Goal: Task Accomplishment & Management: Understand process/instructions

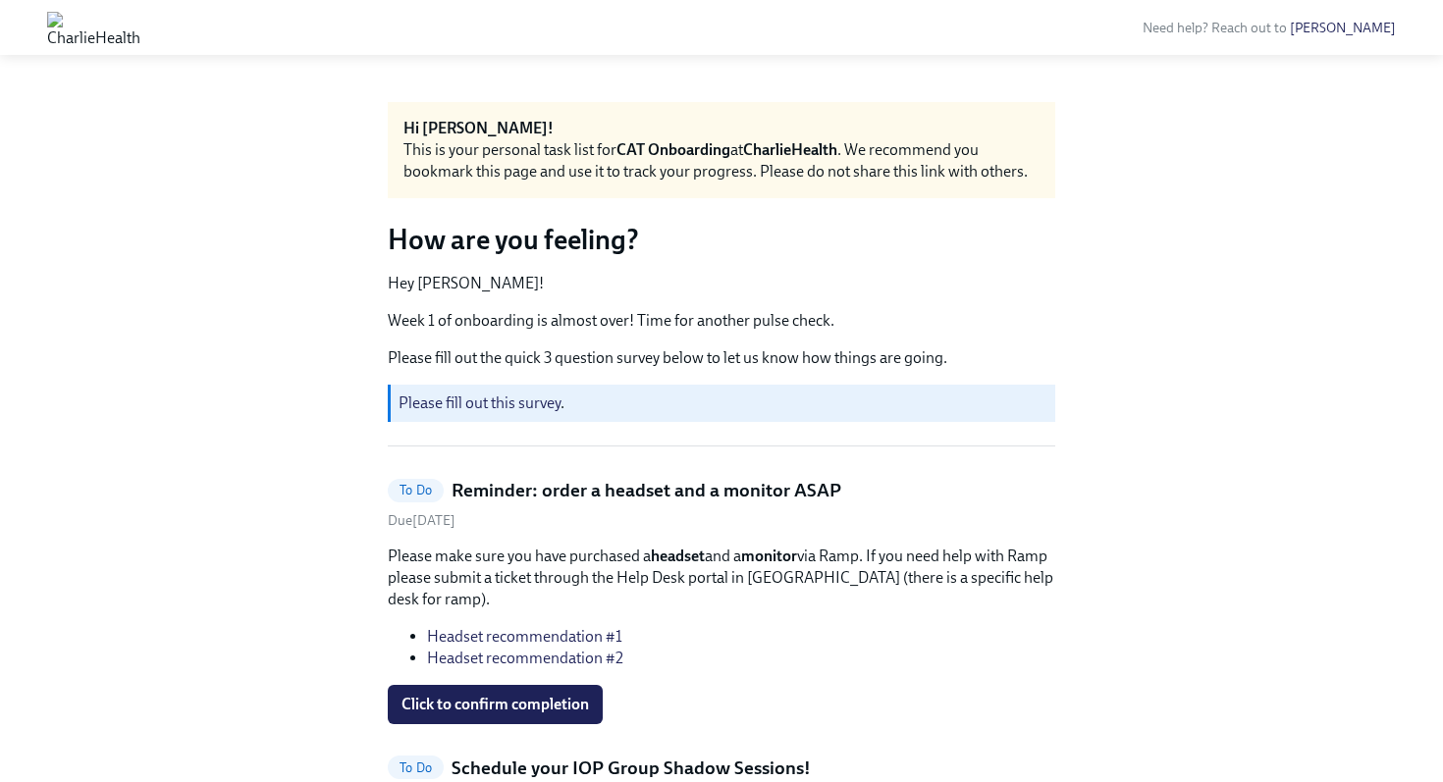
click at [140, 38] on img at bounding box center [93, 27] width 93 height 31
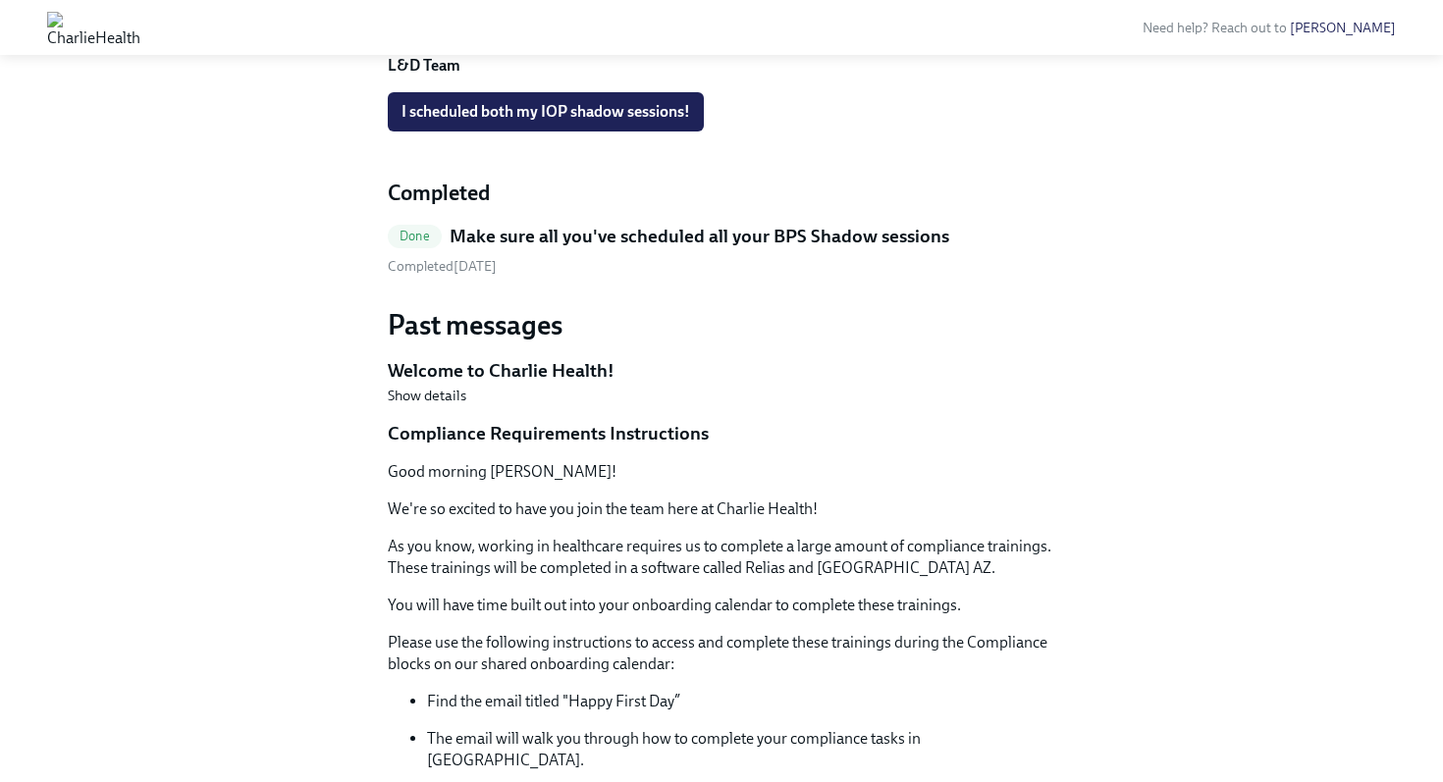
scroll to position [1039, 0]
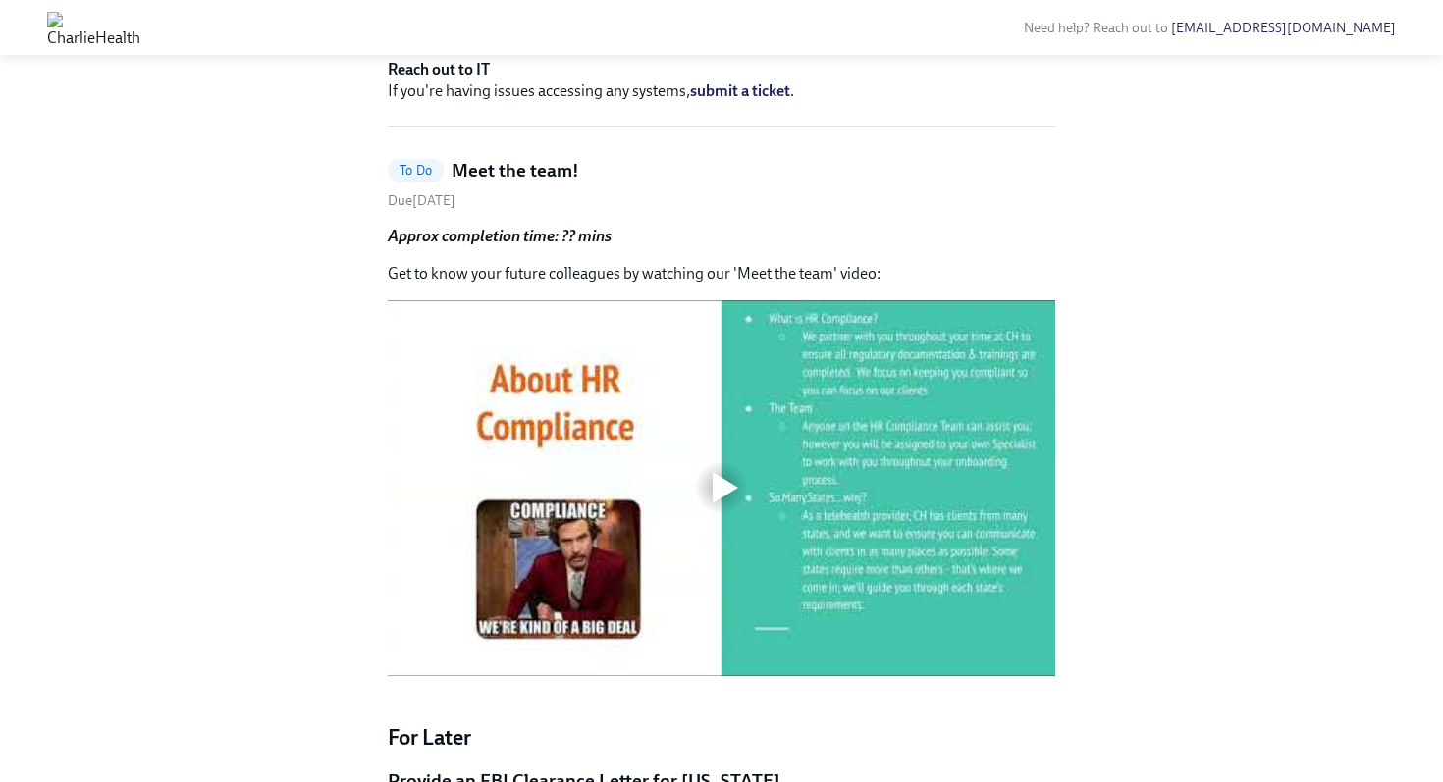
scroll to position [1570, 0]
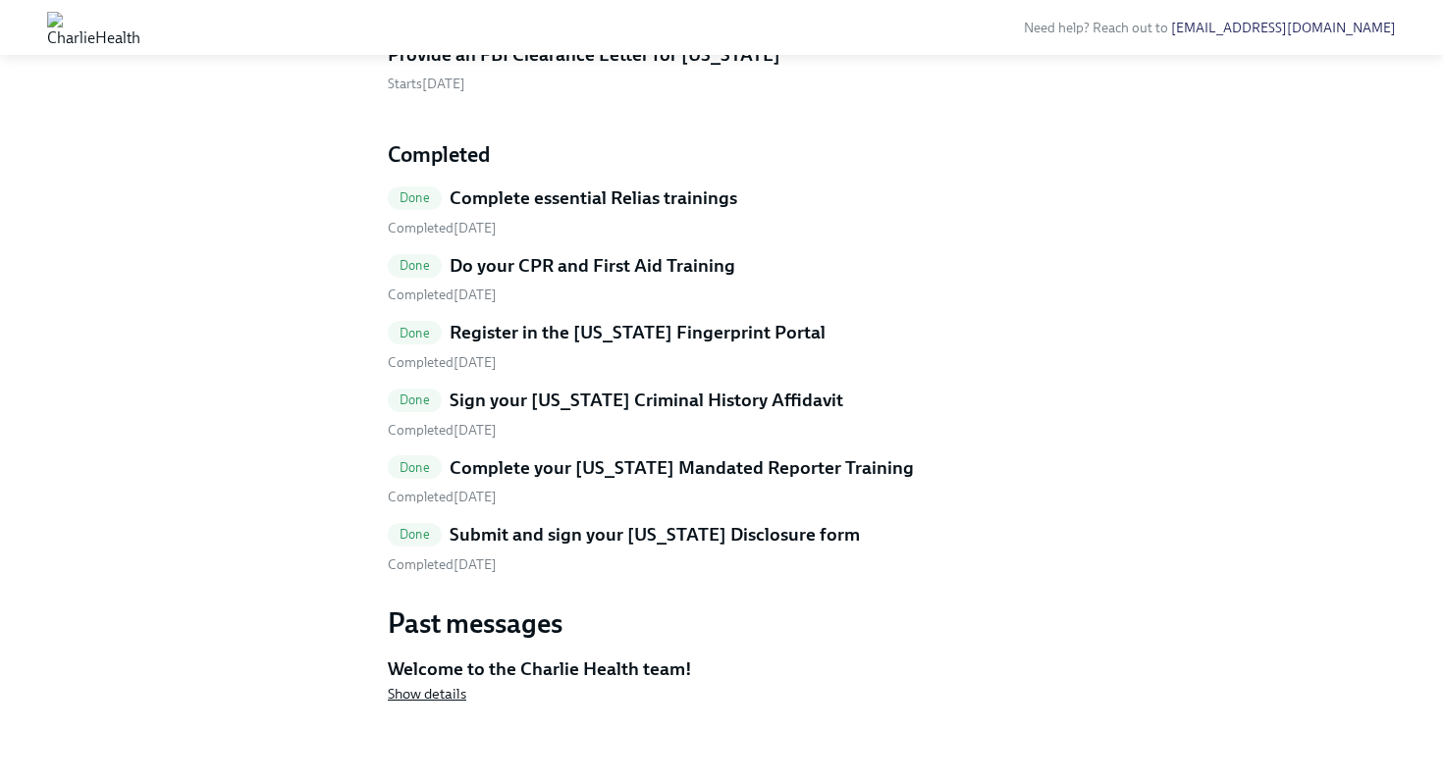
click at [425, 694] on span "Show details" at bounding box center [427, 694] width 79 height 20
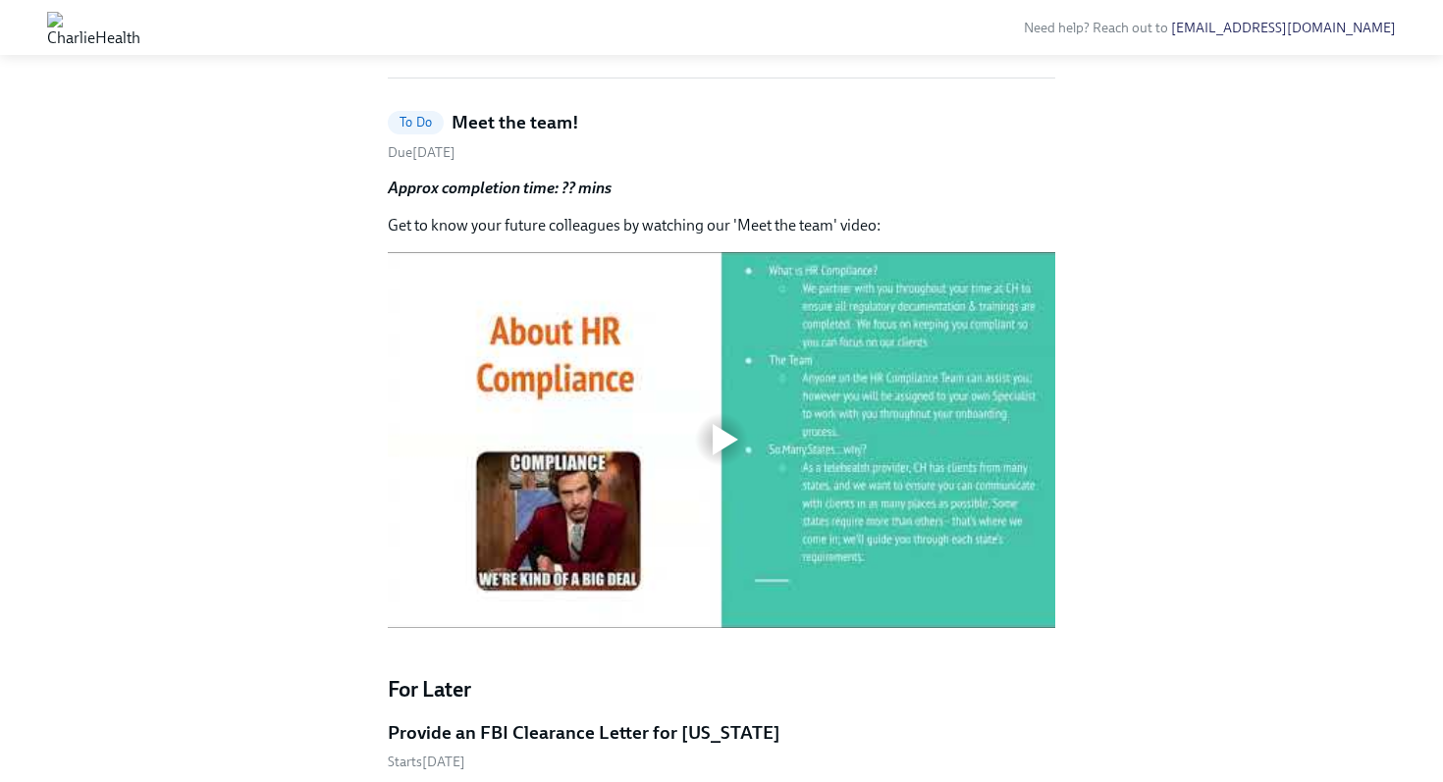
scroll to position [528, 0]
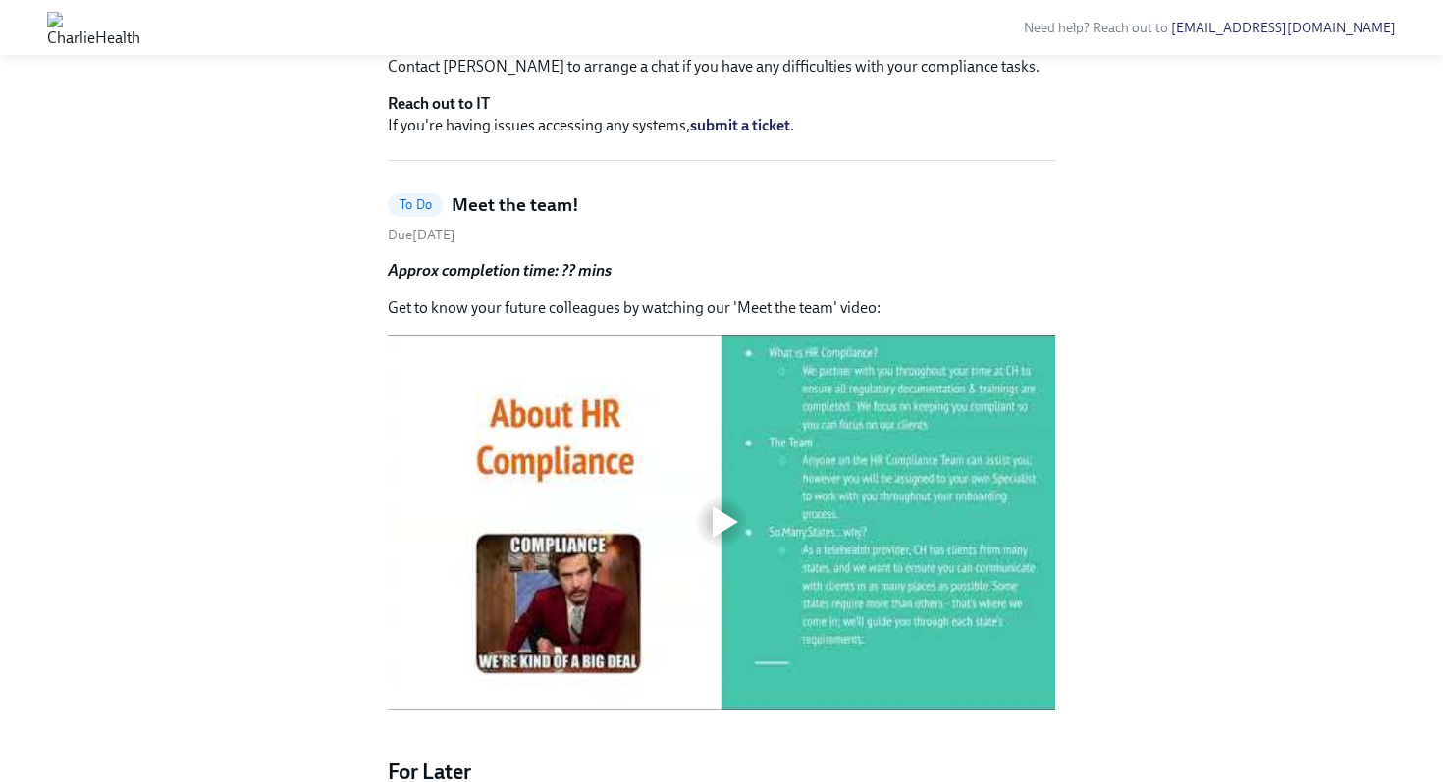
click at [114, 27] on img at bounding box center [93, 27] width 93 height 31
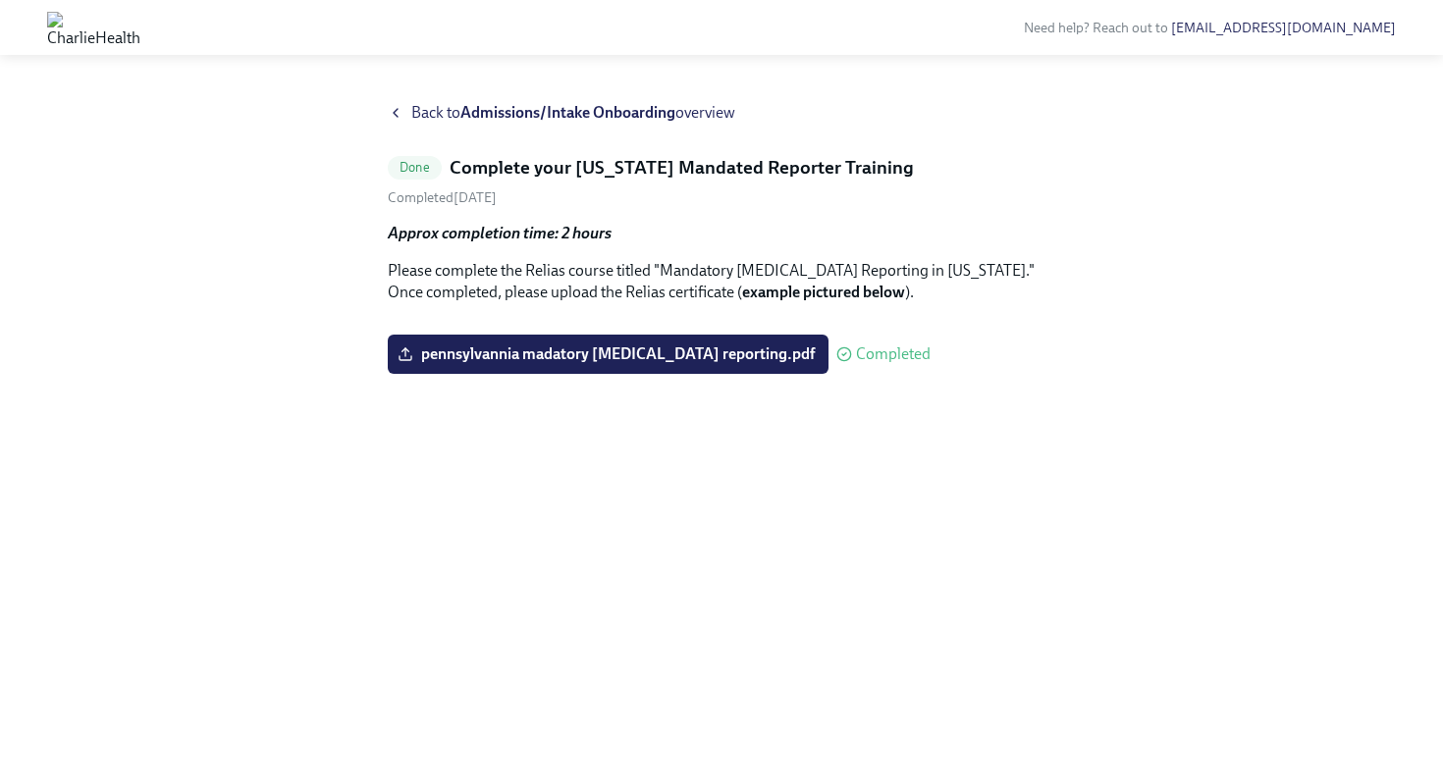
click at [399, 114] on icon at bounding box center [396, 113] width 16 height 16
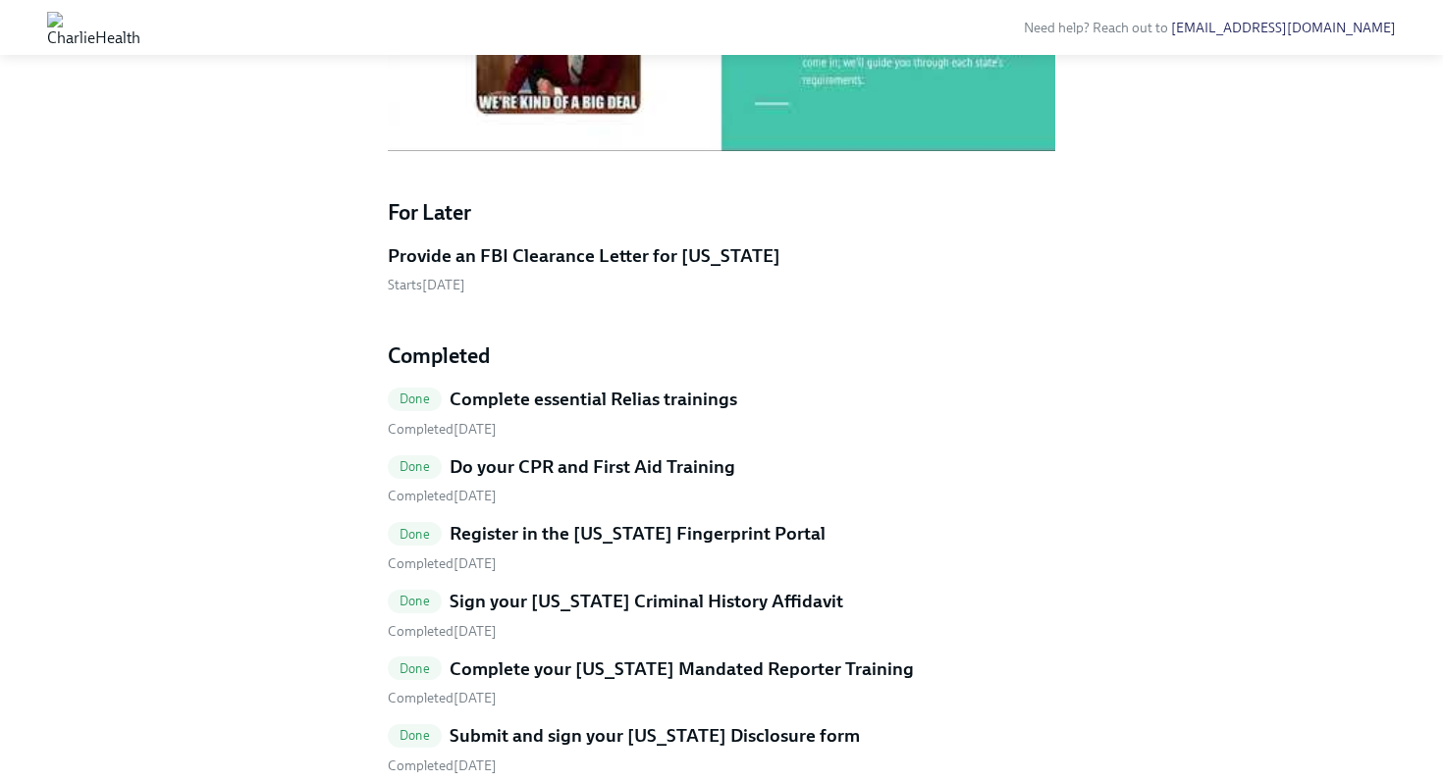
scroll to position [1570, 0]
